Goal: Transaction & Acquisition: Purchase product/service

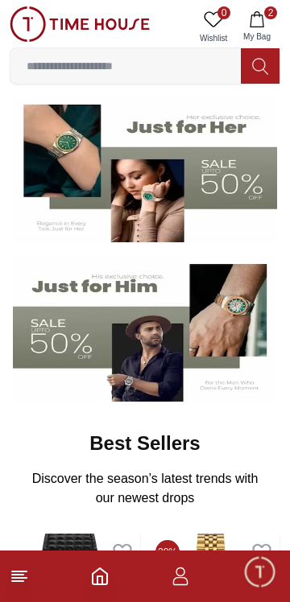
scroll to position [122, 0]
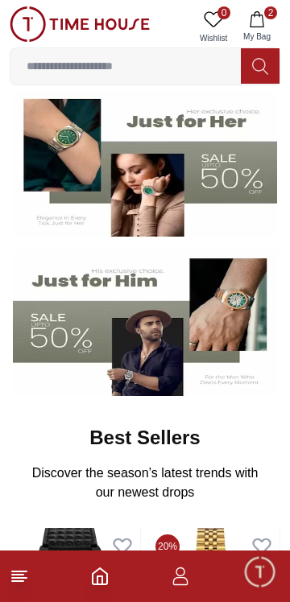
click at [218, 328] on img at bounding box center [145, 322] width 264 height 146
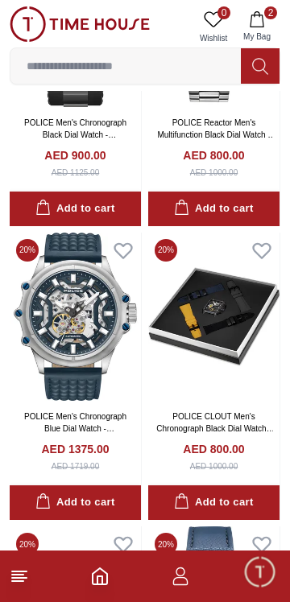
scroll to position [2267, 0]
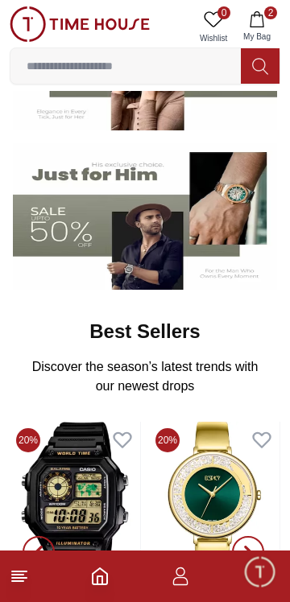
scroll to position [220, 0]
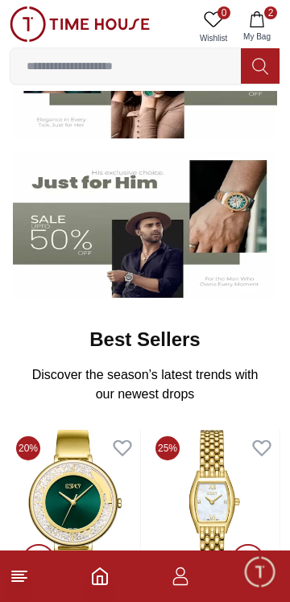
click at [232, 209] on img at bounding box center [145, 224] width 264 height 146
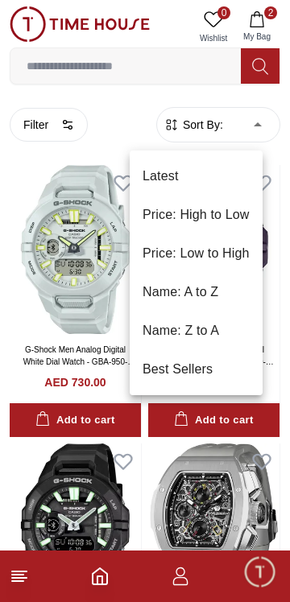
click at [223, 171] on li "Latest" at bounding box center [195, 176] width 133 height 39
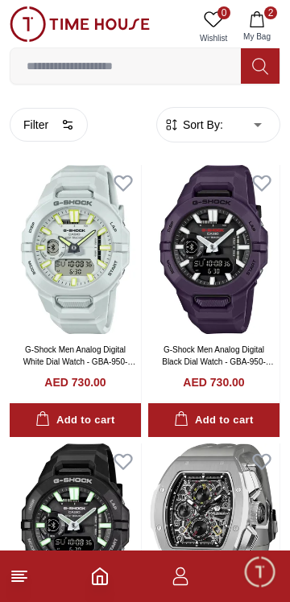
type input "*"
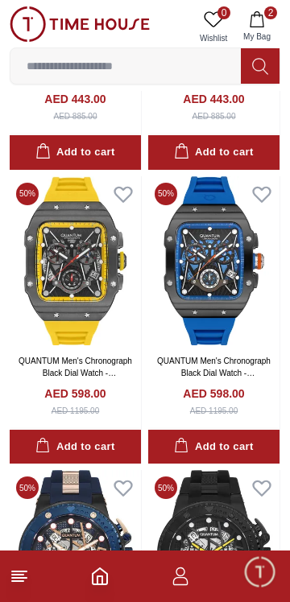
scroll to position [578, 0]
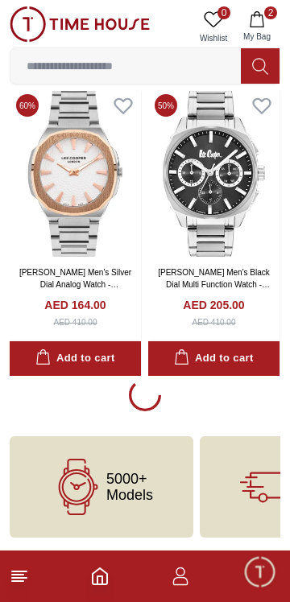
scroll to position [2831, 0]
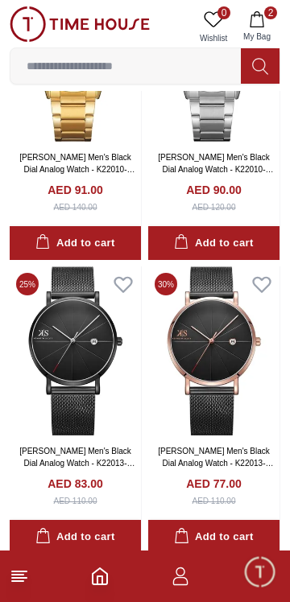
scroll to position [5785, 0]
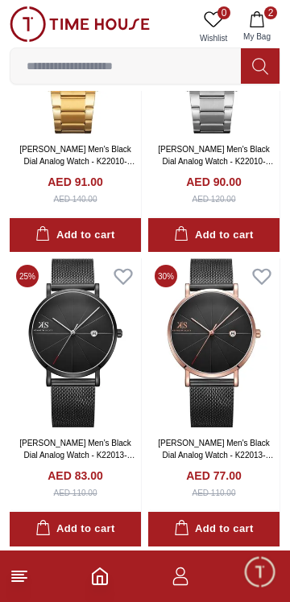
click at [266, 24] on button "2 My Bag" at bounding box center [256, 26] width 47 height 41
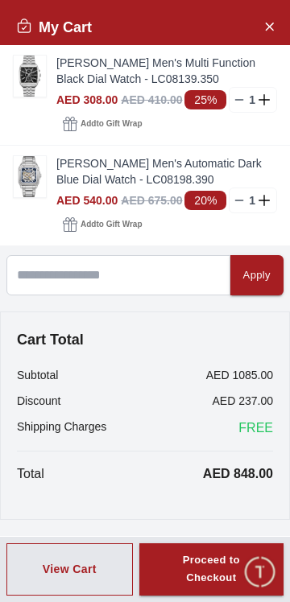
click at [146, 87] on link "[PERSON_NAME] Men's Multi Function Black Dial Watch - LC08139.350" at bounding box center [166, 71] width 220 height 32
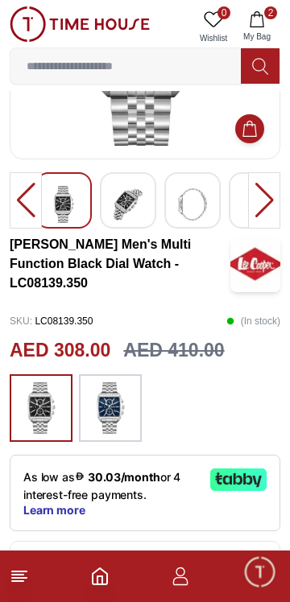
scroll to position [188, 0]
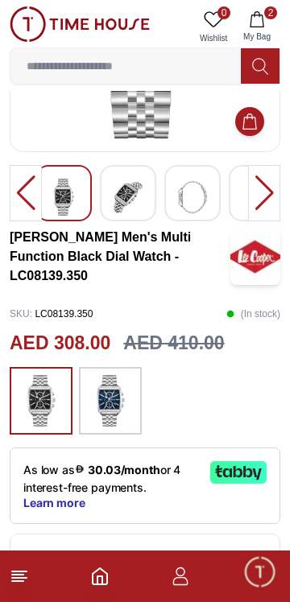
click at [122, 409] on img at bounding box center [110, 400] width 40 height 51
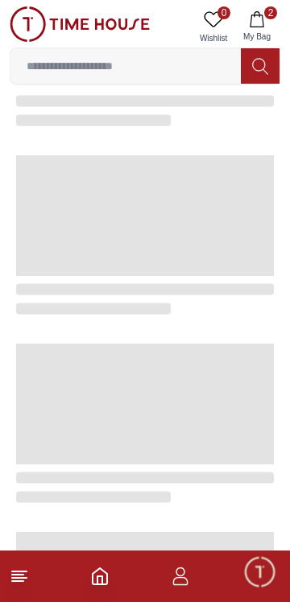
scroll to position [2838, 0]
